Goal: Task Accomplishment & Management: Complete application form

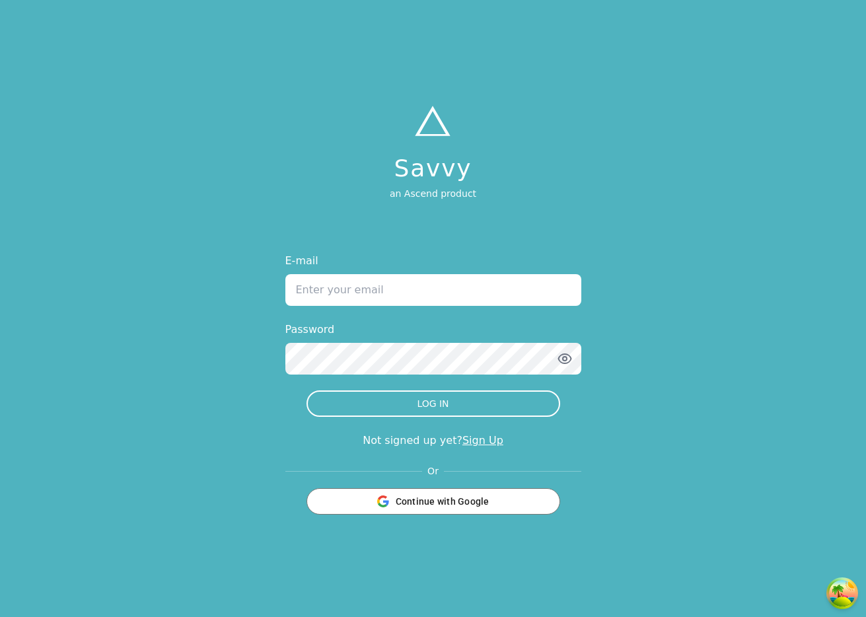
click at [464, 433] on div "Not signed up yet? Sign Up" at bounding box center [433, 441] width 296 height 16
click at [466, 439] on link "Sign Up" at bounding box center [482, 440] width 41 height 13
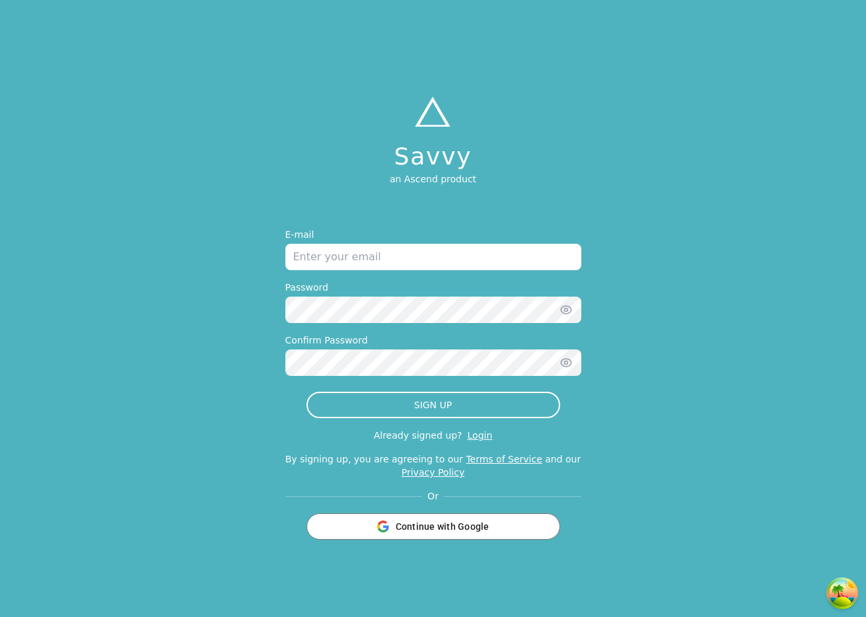
drag, startPoint x: 370, startPoint y: 258, endPoint x: 383, endPoint y: 240, distance: 22.2
click at [370, 257] on input "email" at bounding box center [433, 257] width 296 height 26
type input "jonathan+testaug12@tryascend.com"
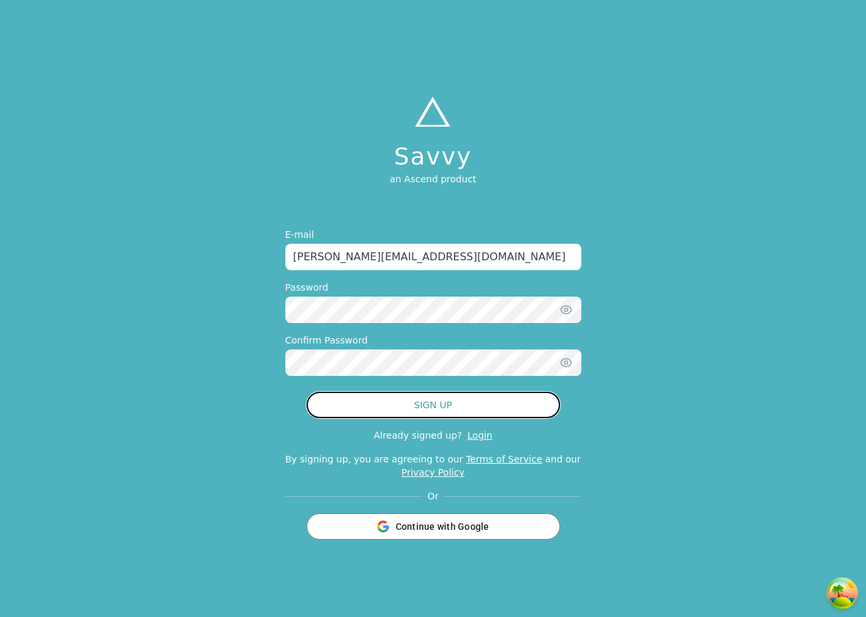
click at [489, 406] on button "SIGN UP" at bounding box center [433, 405] width 254 height 26
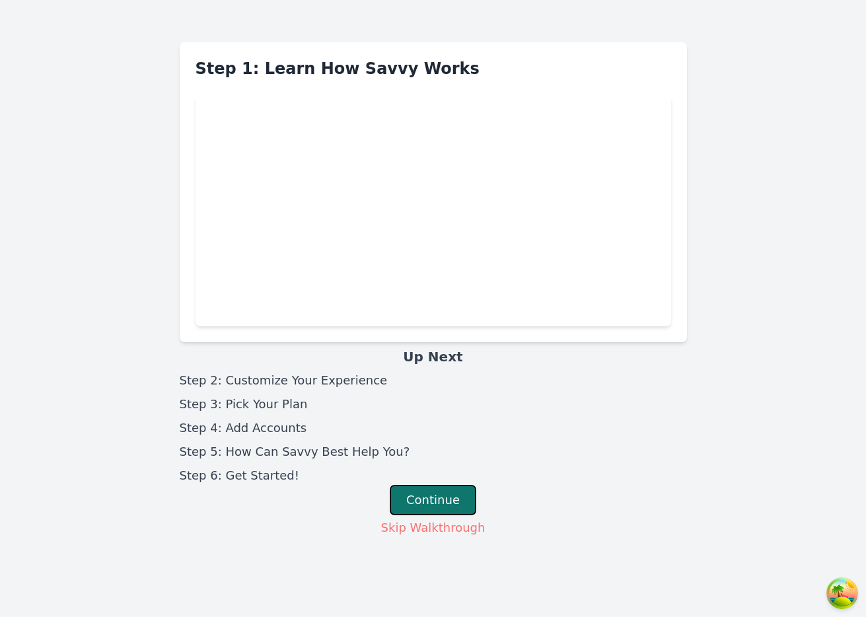
click at [437, 492] on button "Continue" at bounding box center [433, 500] width 87 height 30
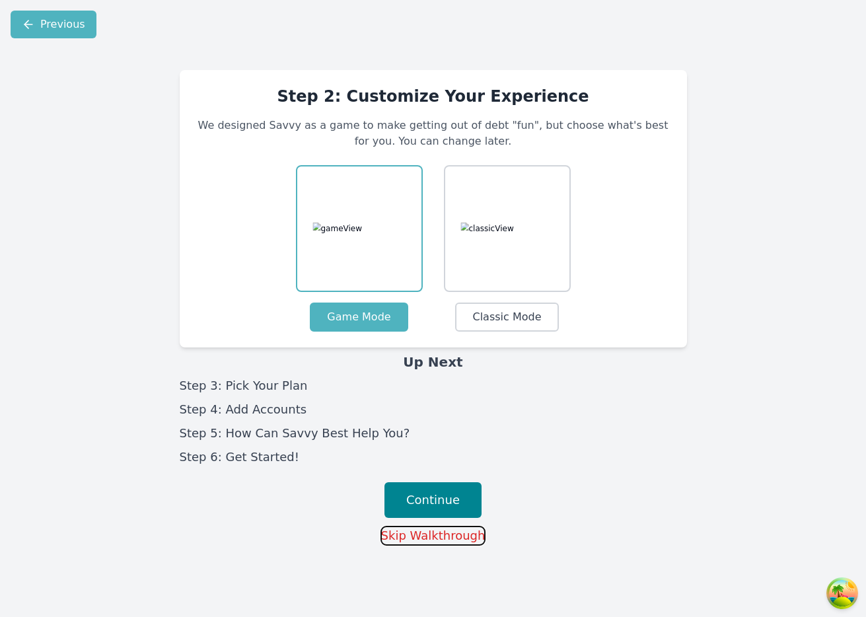
click at [437, 538] on button "Skip Walkthrough" at bounding box center [433, 536] width 106 height 20
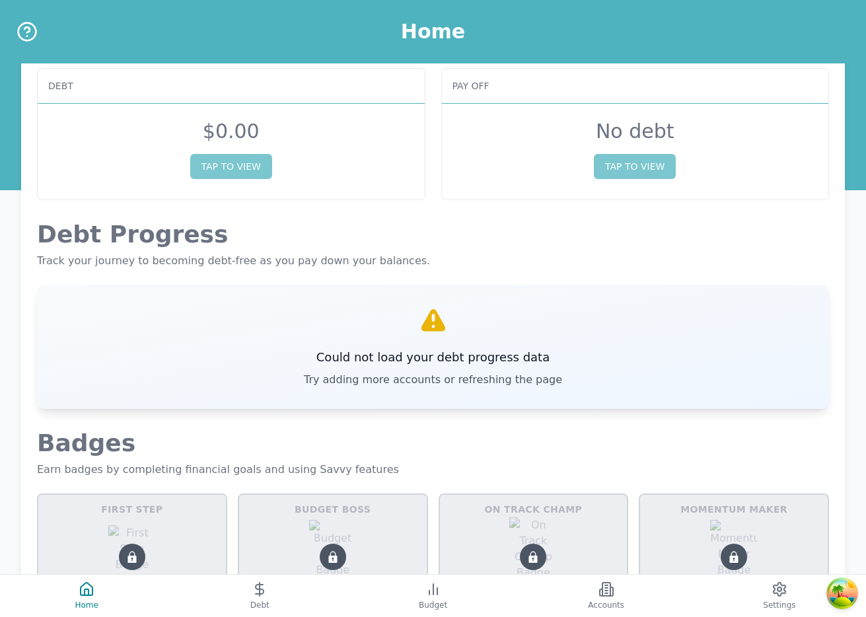
scroll to position [48, 0]
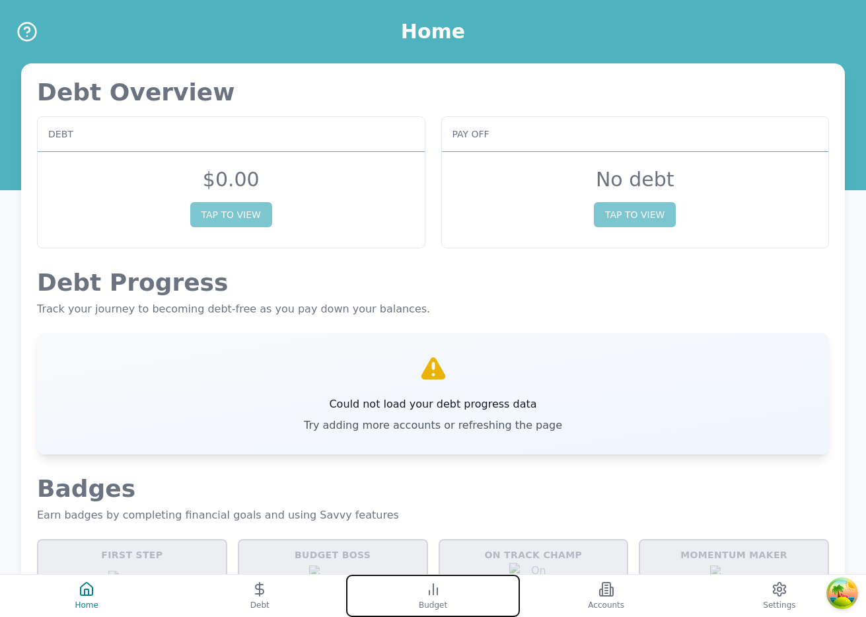
click at [470, 600] on button "Budget" at bounding box center [432, 596] width 173 height 42
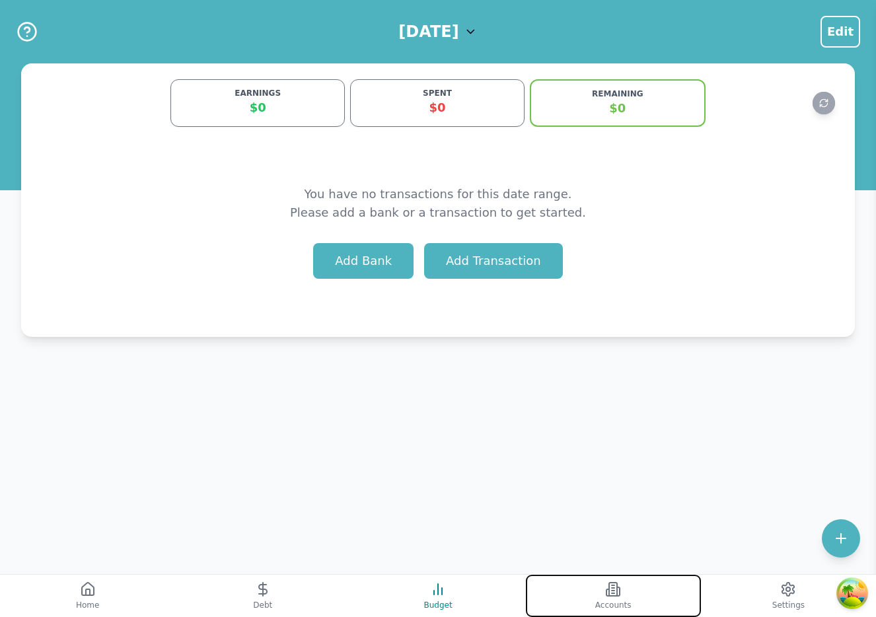
click at [585, 595] on button "Accounts" at bounding box center [613, 596] width 175 height 42
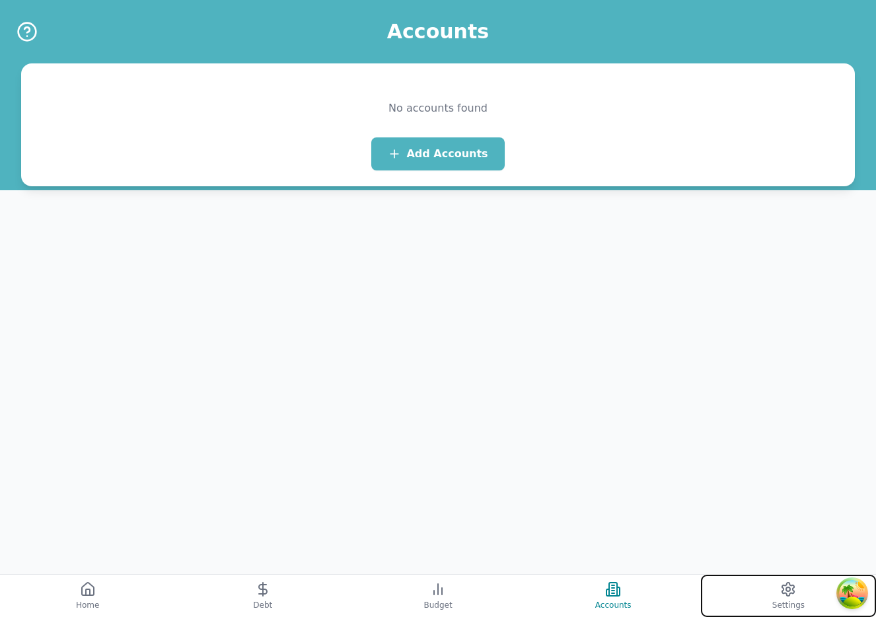
click at [780, 592] on icon at bounding box center [788, 589] width 16 height 16
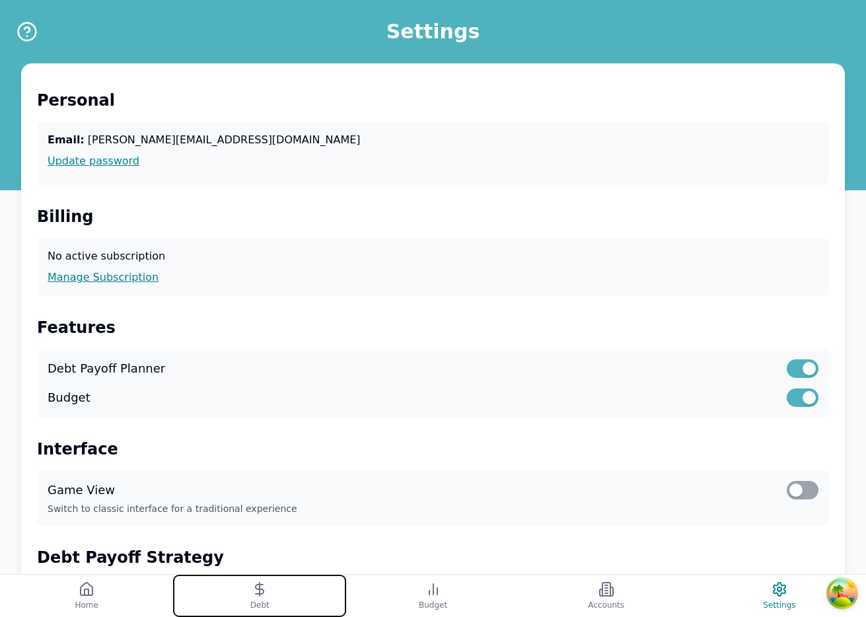
click at [287, 601] on button "Debt" at bounding box center [259, 596] width 173 height 42
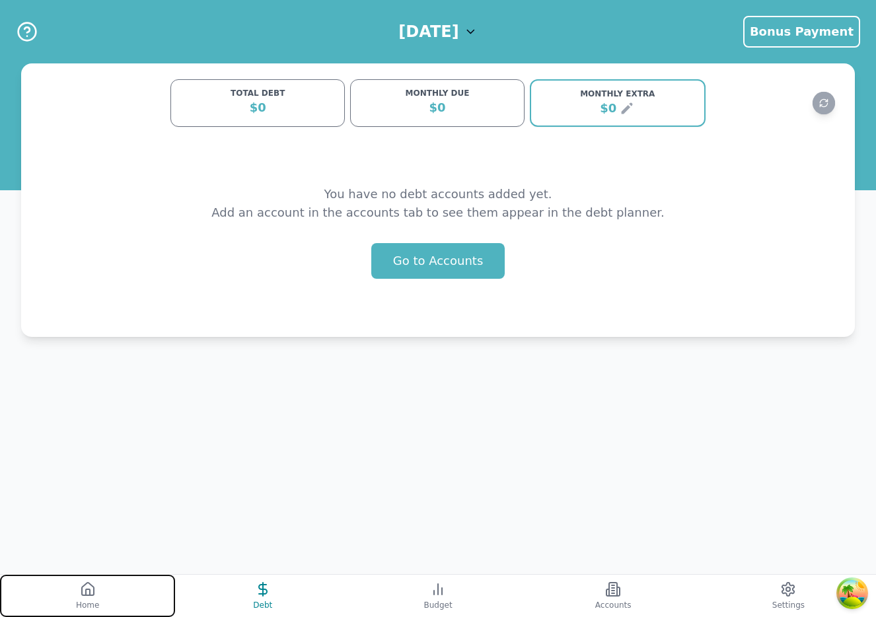
click at [106, 592] on button "Home" at bounding box center [87, 596] width 175 height 42
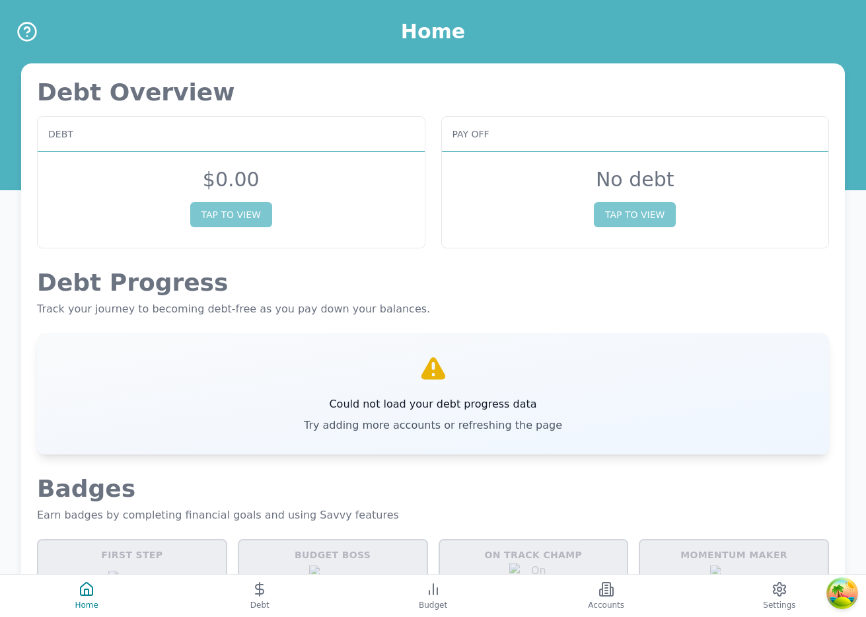
click at [266, 602] on span "Debt" at bounding box center [259, 605] width 19 height 11
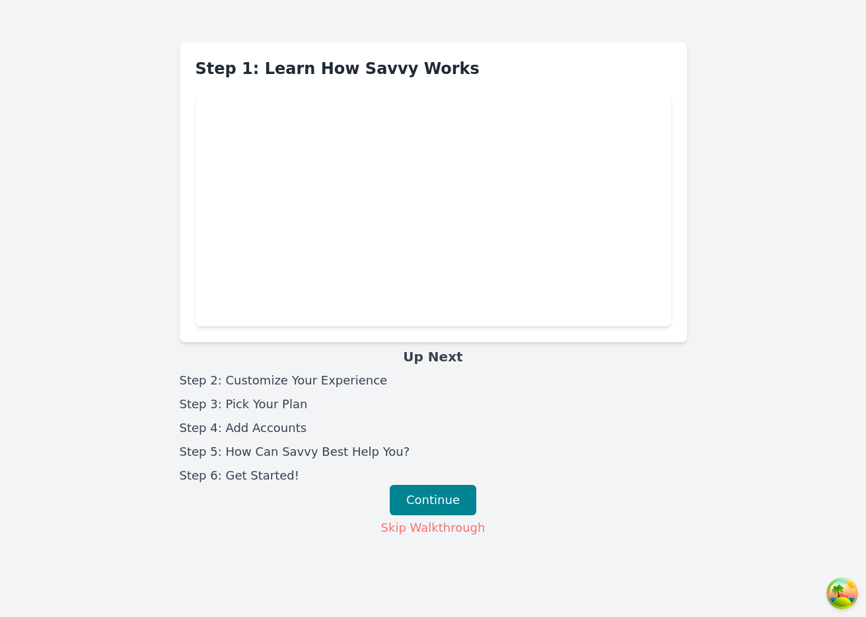
click at [155, 608] on div "Step 1: Learn How Savvy Works Up Next Step 2: Customize Your Experience Step 3:…" at bounding box center [433, 319] width 866 height 596
click at [441, 501] on button "Continue" at bounding box center [433, 500] width 87 height 30
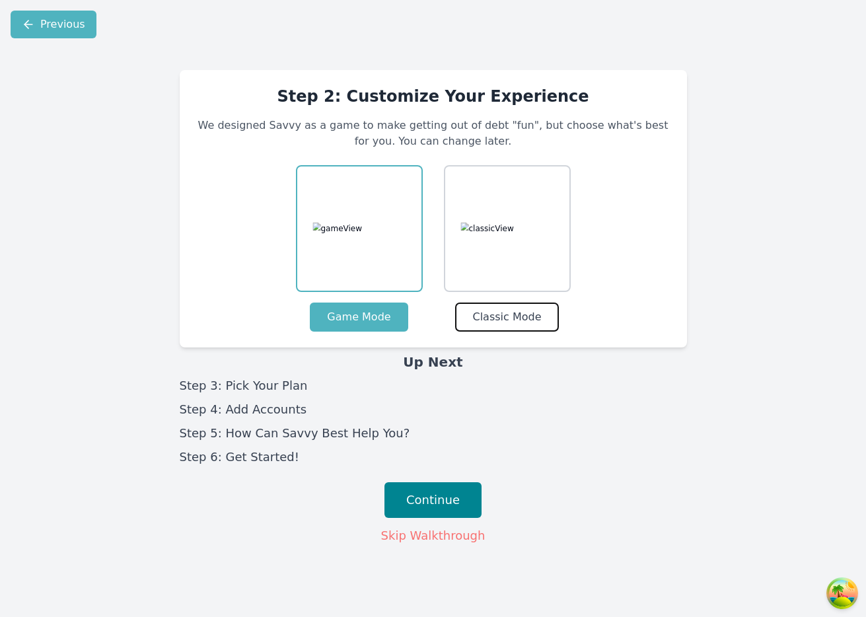
click at [494, 319] on button "Classic Mode" at bounding box center [506, 316] width 103 height 29
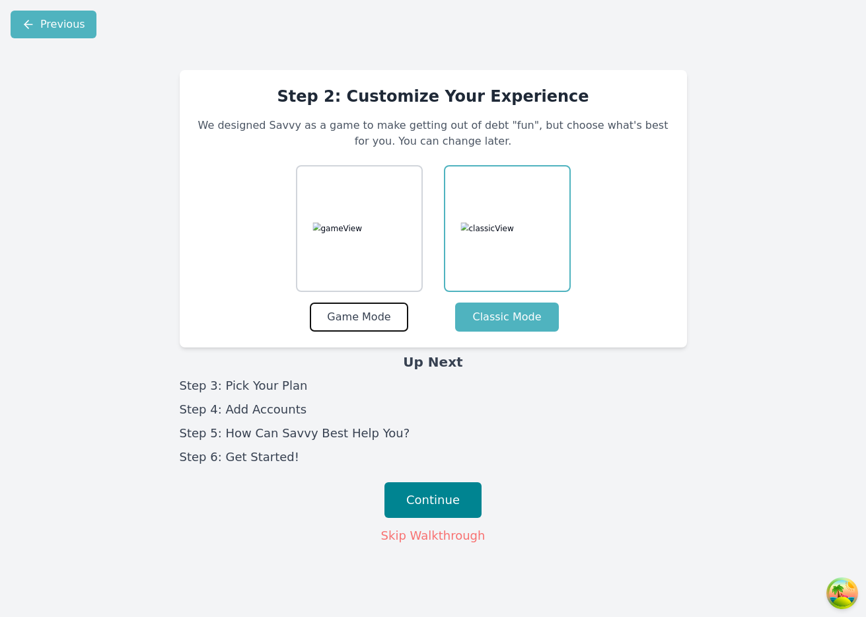
drag, startPoint x: 374, startPoint y: 323, endPoint x: 410, endPoint y: 437, distance: 119.1
click at [373, 322] on button "Game Mode" at bounding box center [359, 316] width 98 height 29
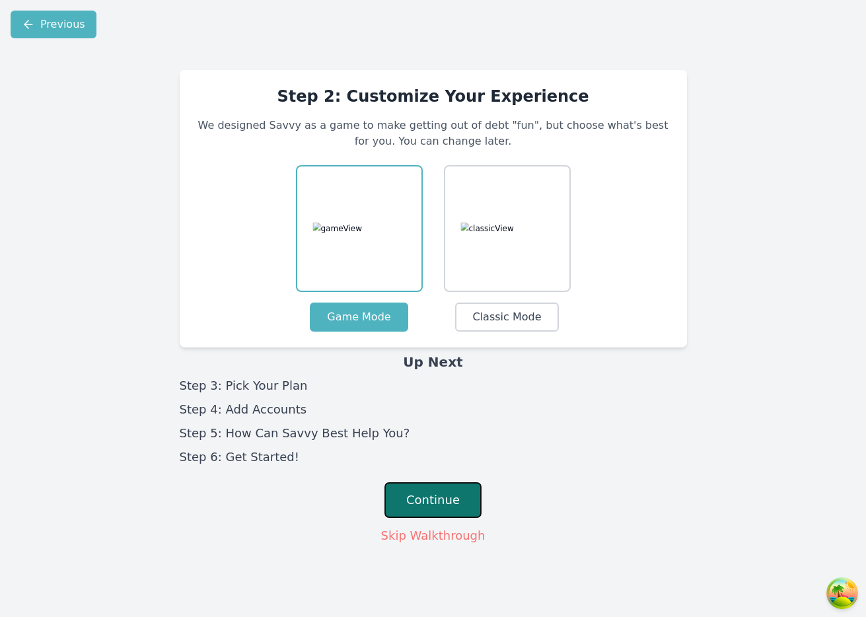
click at [439, 504] on button "Continue" at bounding box center [432, 500] width 97 height 36
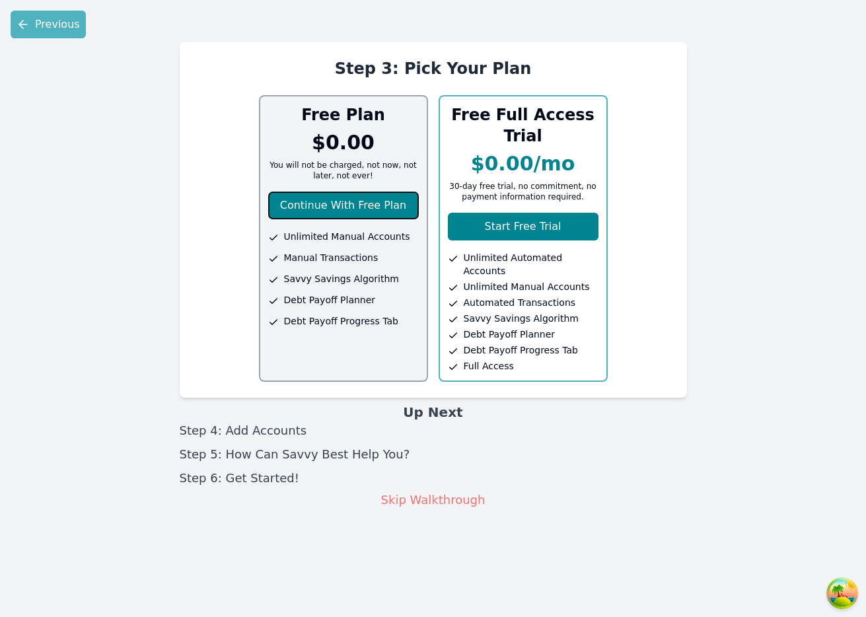
click at [410, 208] on button "Continue With Free Plan" at bounding box center [343, 206] width 151 height 28
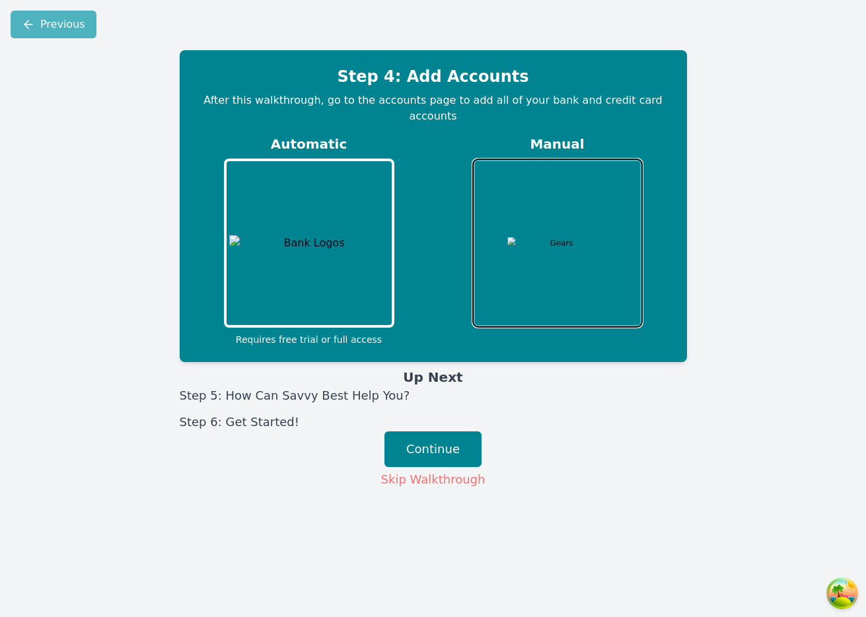
click at [497, 195] on button at bounding box center [557, 243] width 170 height 169
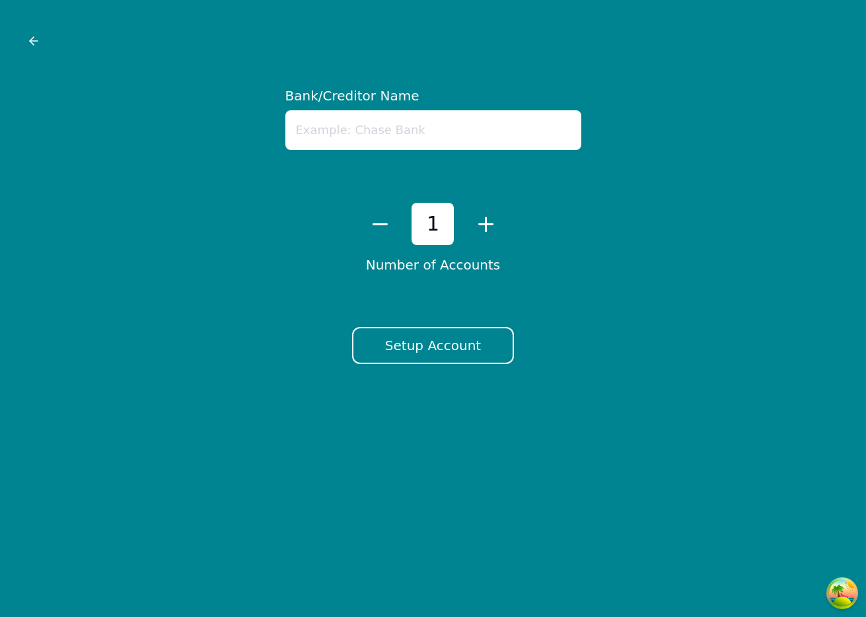
click at [22, 42] on div at bounding box center [433, 41] width 834 height 50
click at [27, 39] on icon at bounding box center [33, 40] width 13 height 13
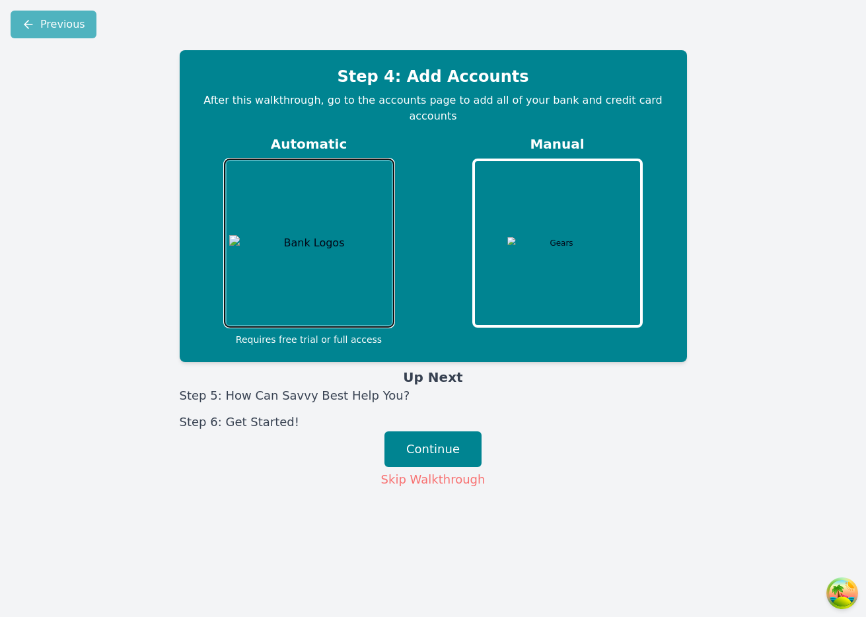
click at [337, 235] on img at bounding box center [309, 243] width 160 height 16
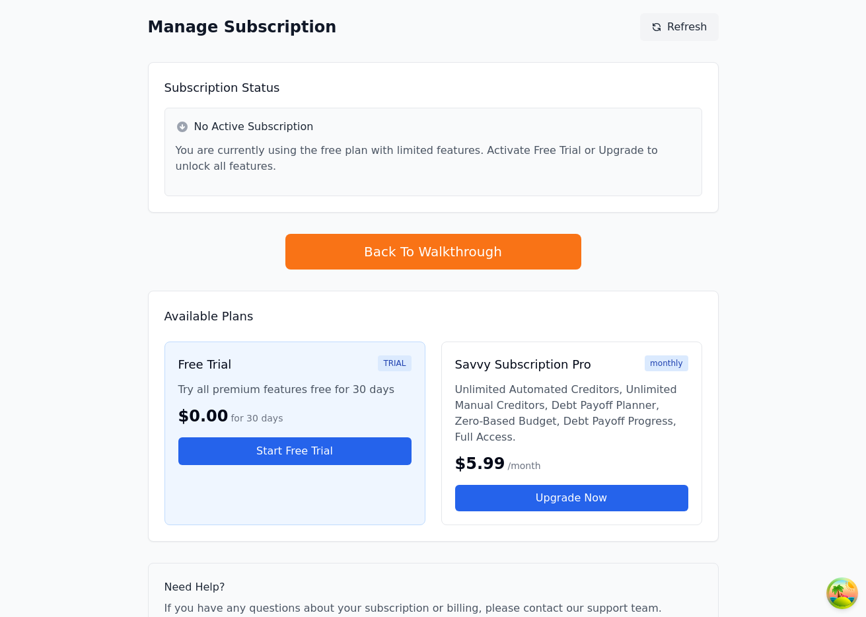
scroll to position [16, 0]
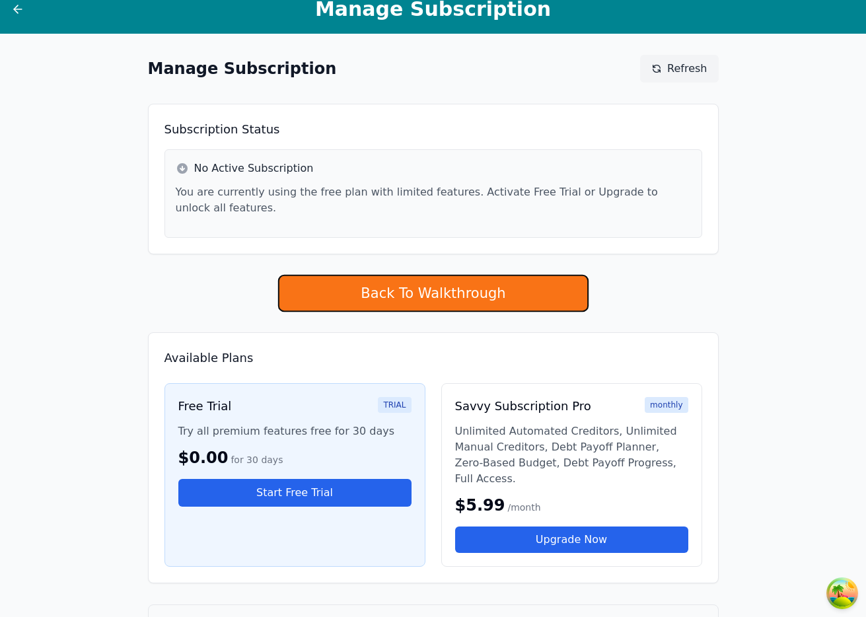
click at [427, 304] on button "Back To Walkthrough" at bounding box center [432, 294] width 310 height 38
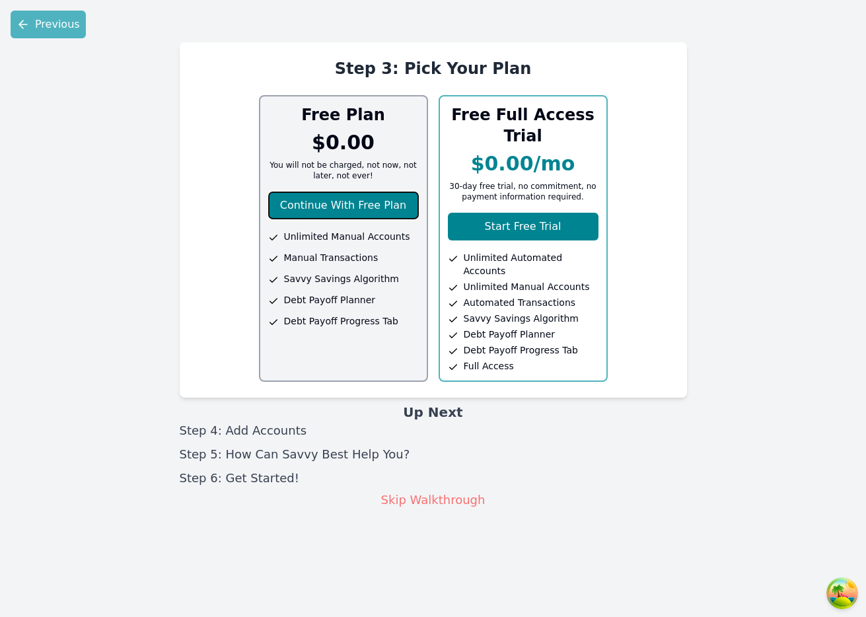
click at [392, 205] on button "Continue With Free Plan" at bounding box center [343, 206] width 151 height 28
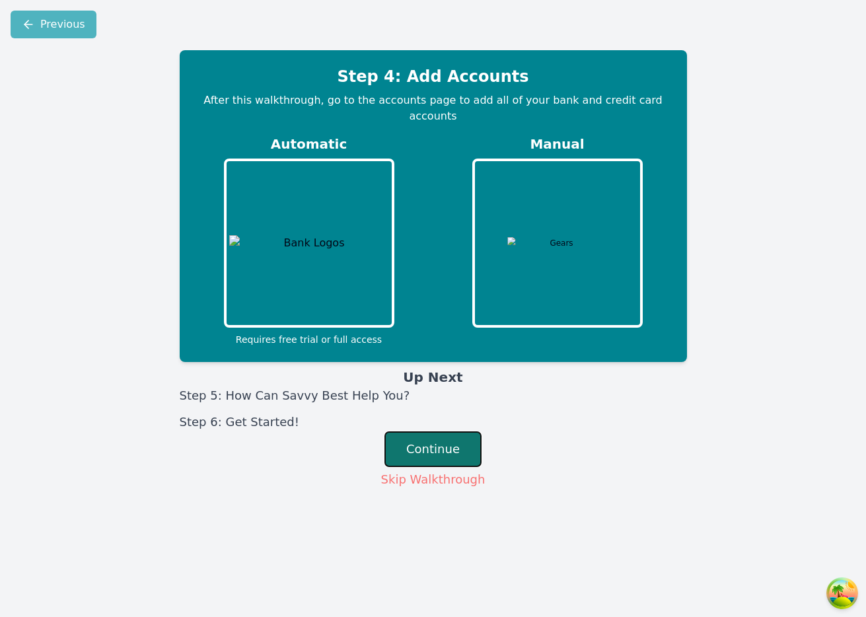
click at [452, 431] on button "Continue" at bounding box center [432, 449] width 97 height 36
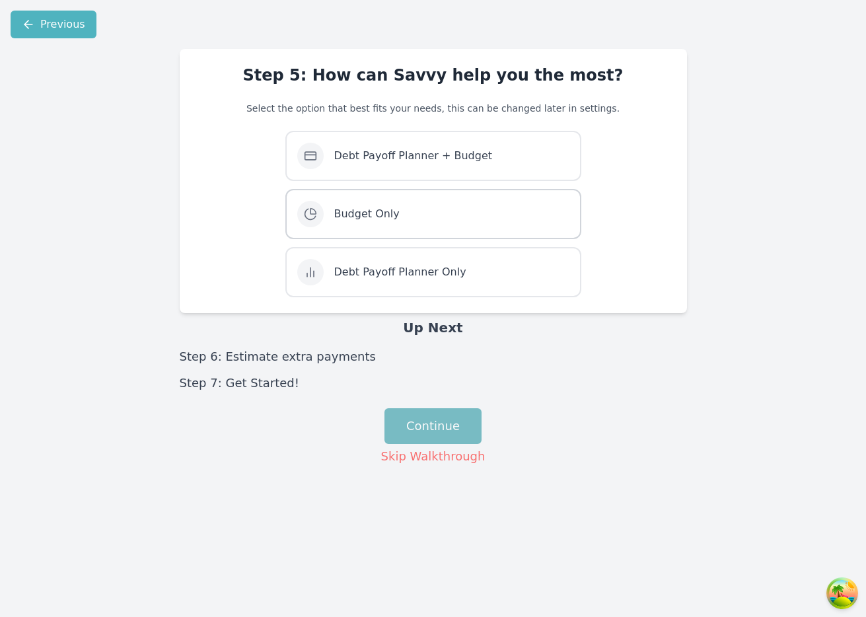
drag, startPoint x: 337, startPoint y: 160, endPoint x: 358, endPoint y: 200, distance: 45.5
click at [337, 160] on span "Debt Payoff Planner + Budget" at bounding box center [413, 156] width 159 height 16
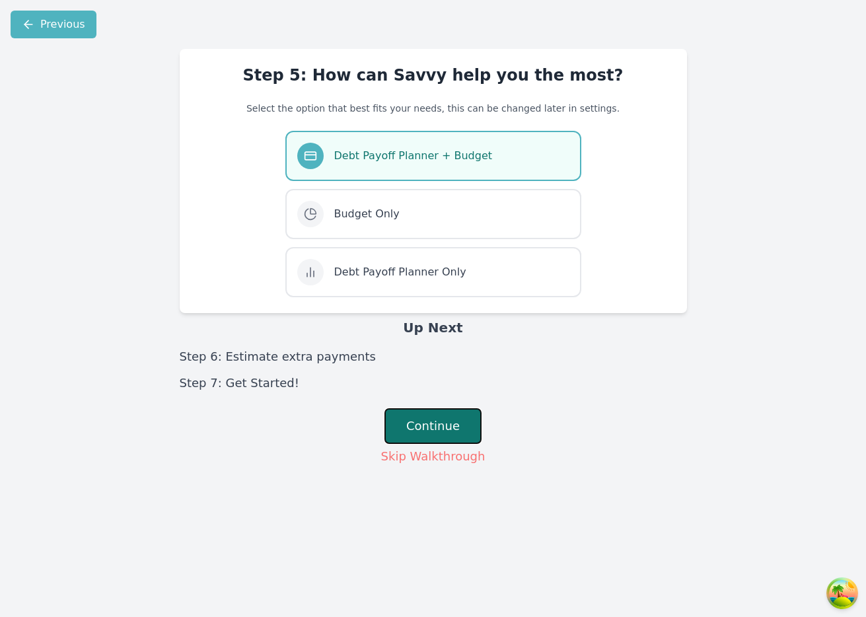
click at [417, 437] on button "Continue" at bounding box center [432, 426] width 97 height 36
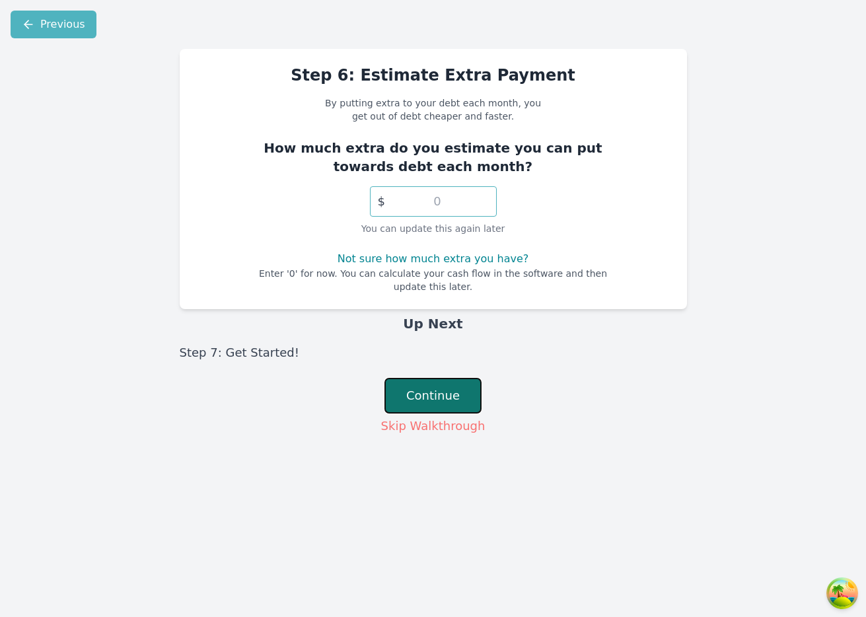
click at [435, 378] on button "Continue" at bounding box center [432, 396] width 97 height 36
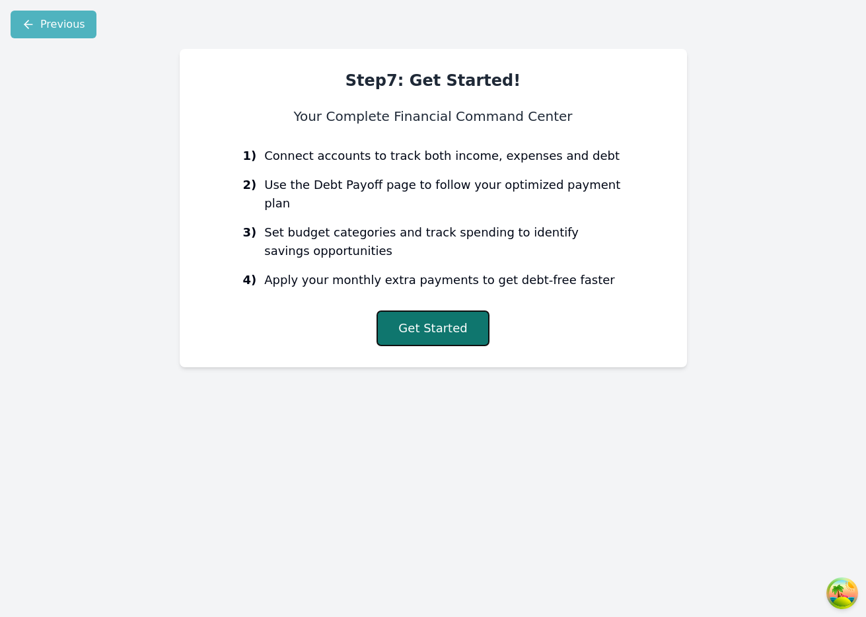
drag, startPoint x: 406, startPoint y: 311, endPoint x: 430, endPoint y: 299, distance: 27.2
click at [406, 312] on button "Get Started" at bounding box center [432, 328] width 112 height 36
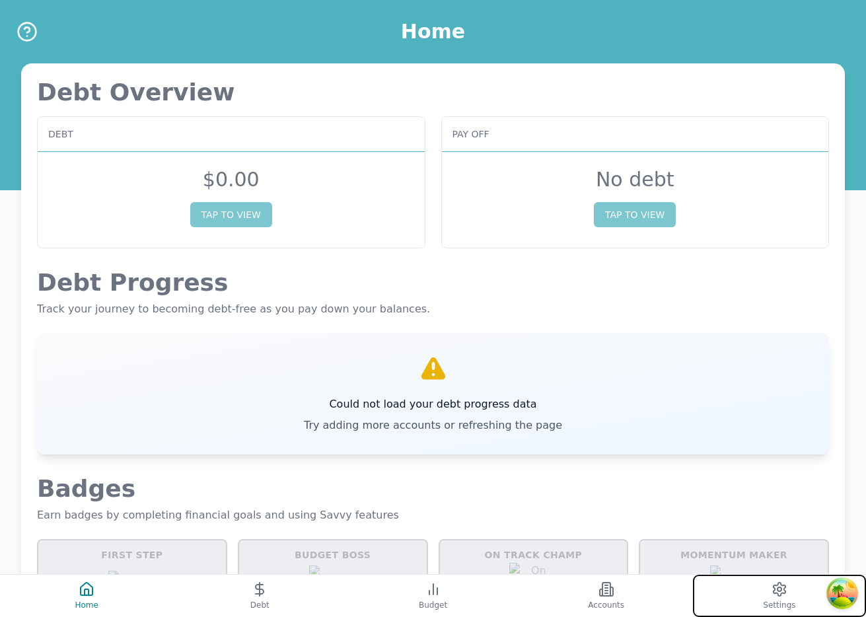
click at [780, 588] on icon at bounding box center [779, 589] width 16 height 16
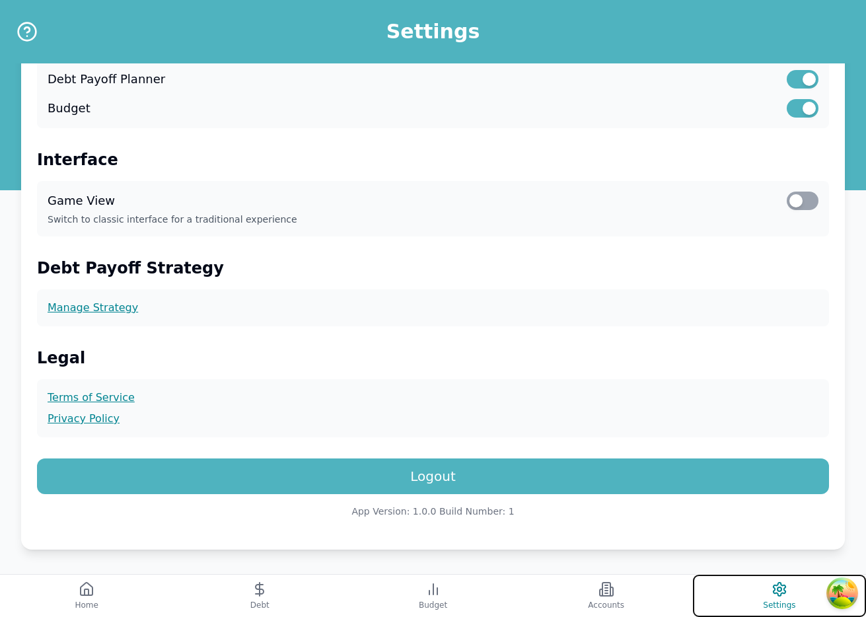
scroll to position [291, 0]
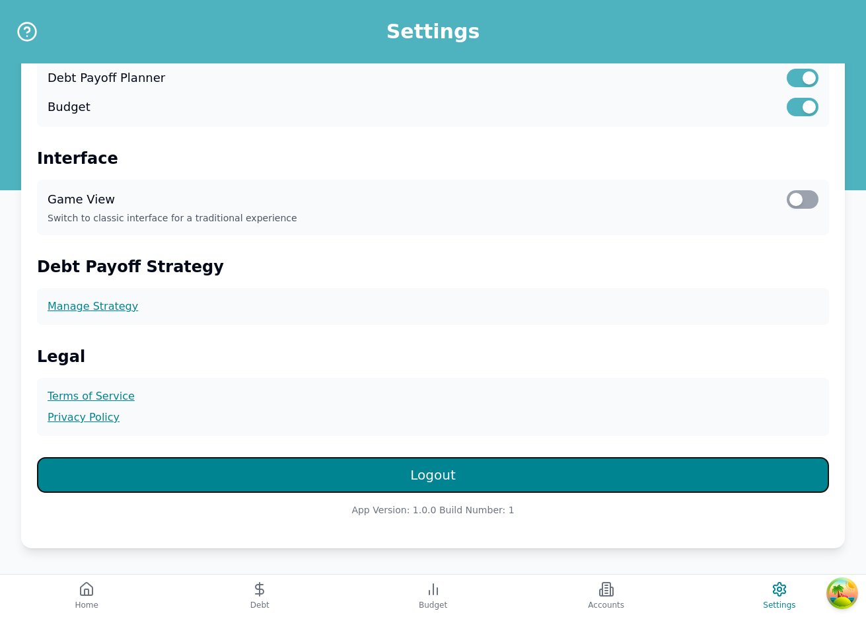
click at [482, 465] on button "Logout" at bounding box center [433, 475] width 792 height 36
